Goal: Book appointment/travel/reservation

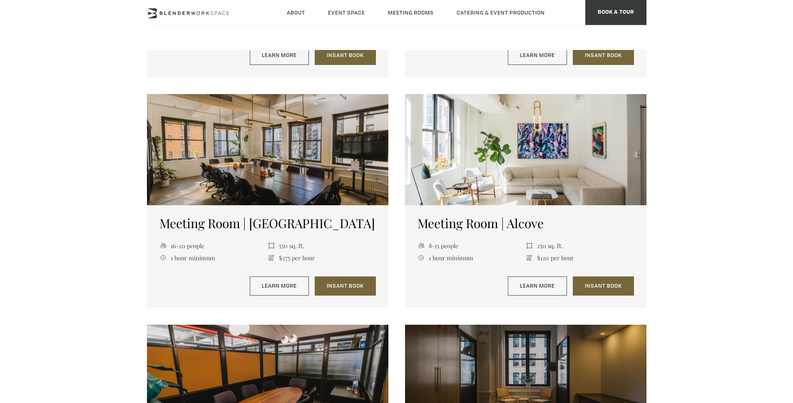
scroll to position [749, 0]
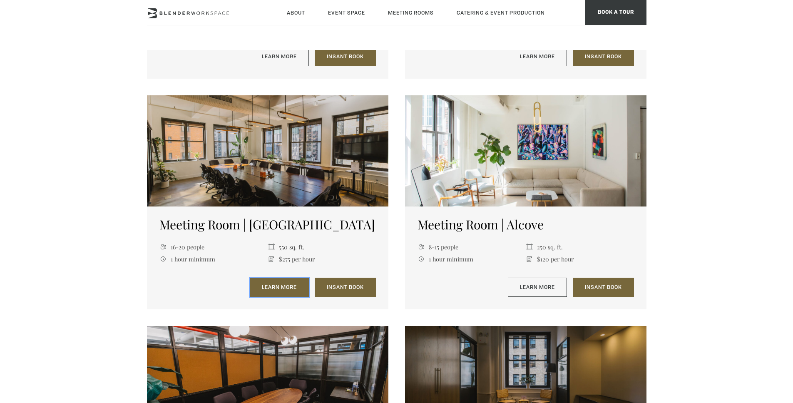
click at [286, 284] on link "Learn More" at bounding box center [279, 287] width 59 height 19
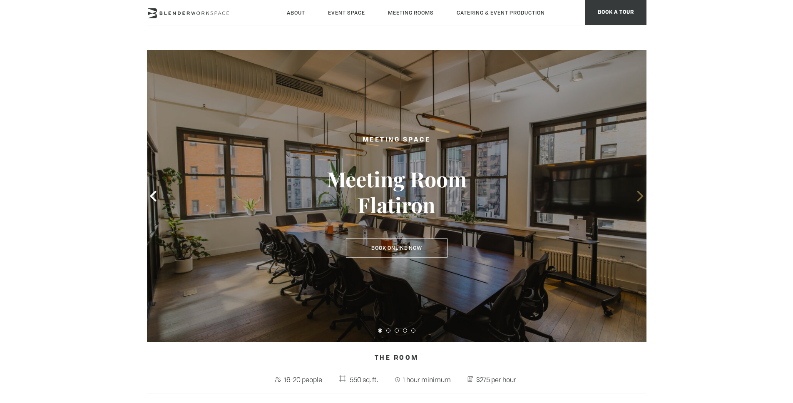
click at [641, 199] on icon at bounding box center [640, 196] width 11 height 11
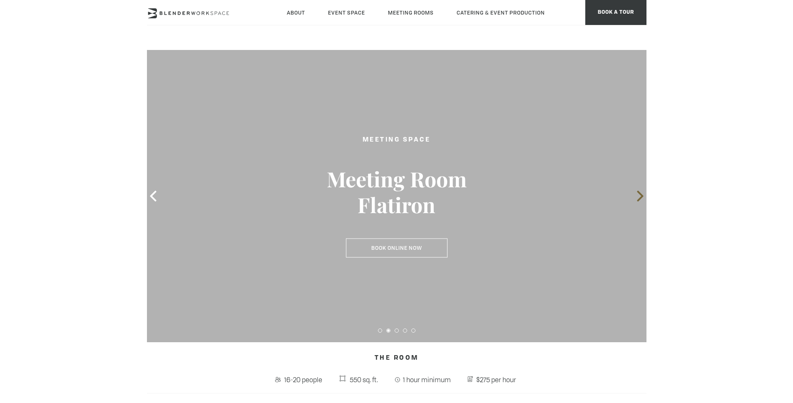
click at [641, 199] on icon at bounding box center [640, 196] width 11 height 11
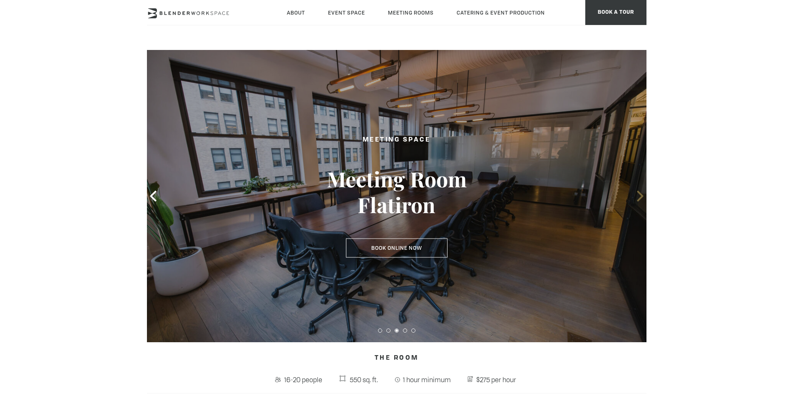
click at [640, 198] on icon at bounding box center [640, 196] width 6 height 11
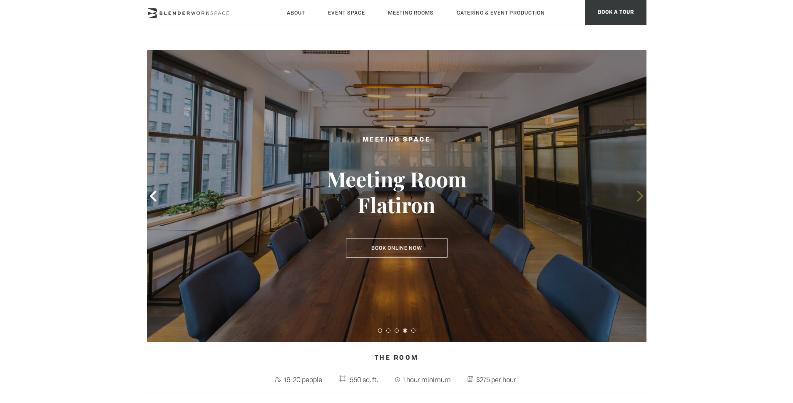
click at [640, 198] on icon at bounding box center [640, 196] width 6 height 11
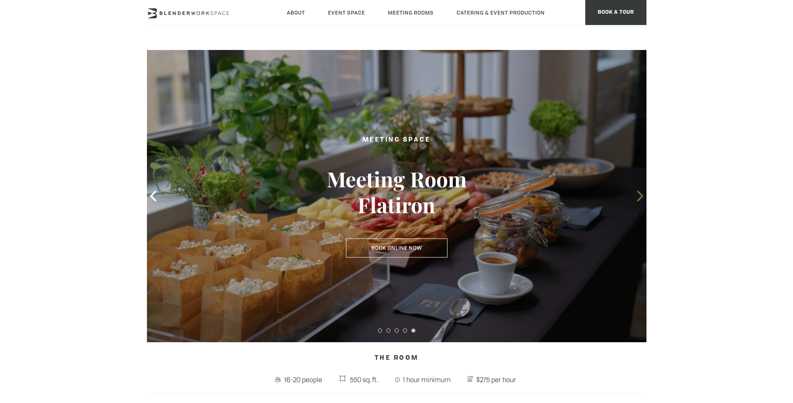
click at [640, 199] on icon at bounding box center [640, 196] width 11 height 11
